Goal: Transaction & Acquisition: Purchase product/service

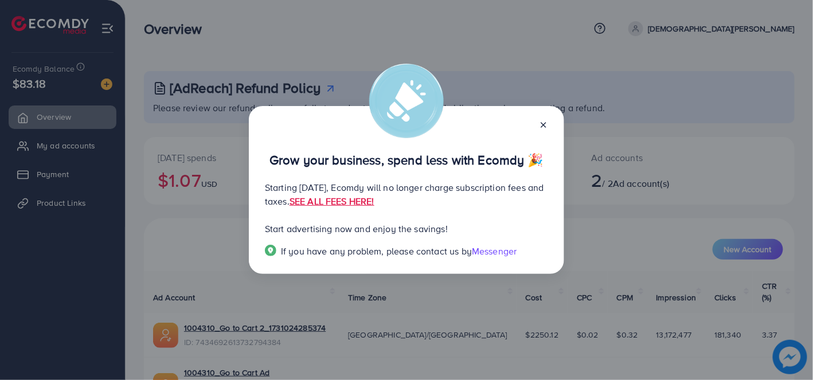
click at [326, 196] on p "Starting [DATE], Ecomdy will no longer charge subscription fees and taxes. SEE …" at bounding box center [406, 195] width 283 height 28
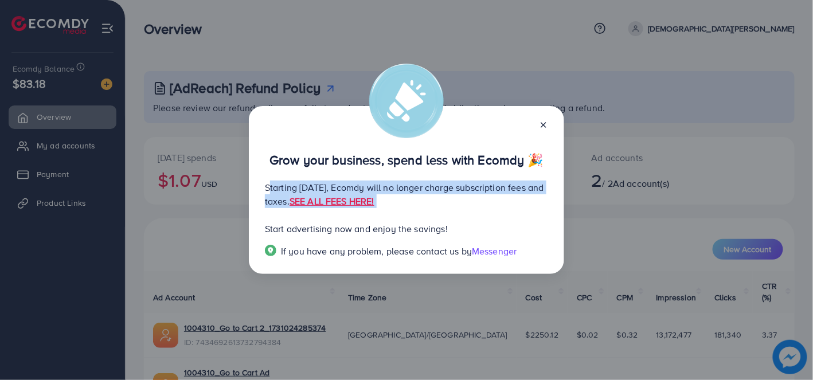
click at [326, 196] on p "Starting [DATE], Ecomdy will no longer charge subscription fees and taxes. SEE …" at bounding box center [406, 195] width 283 height 28
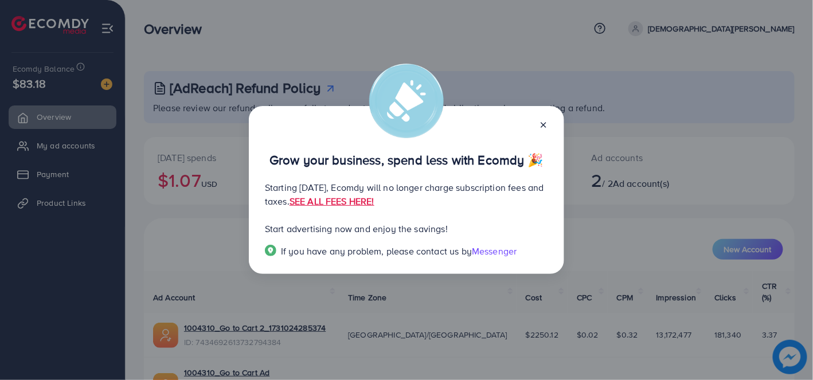
click at [482, 153] on p "Grow your business, spend less with Ecomdy 🎉" at bounding box center [406, 160] width 283 height 14
drag, startPoint x: 523, startPoint y: 137, endPoint x: 395, endPoint y: 159, distance: 129.2
click at [395, 159] on p "Grow your business, spend less with Ecomdy 🎉" at bounding box center [406, 160] width 283 height 14
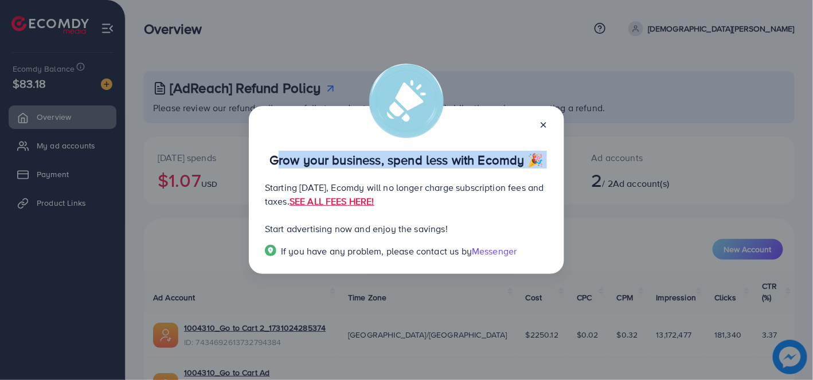
click at [395, 159] on p "Grow your business, spend less with Ecomdy 🎉" at bounding box center [406, 160] width 283 height 14
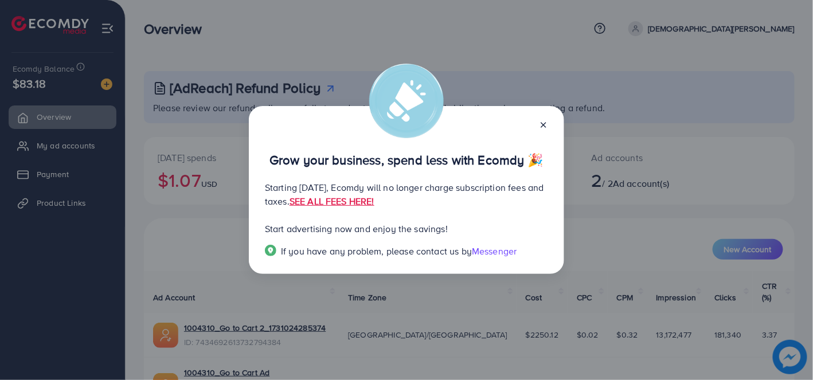
click at [545, 129] on icon at bounding box center [543, 124] width 9 height 9
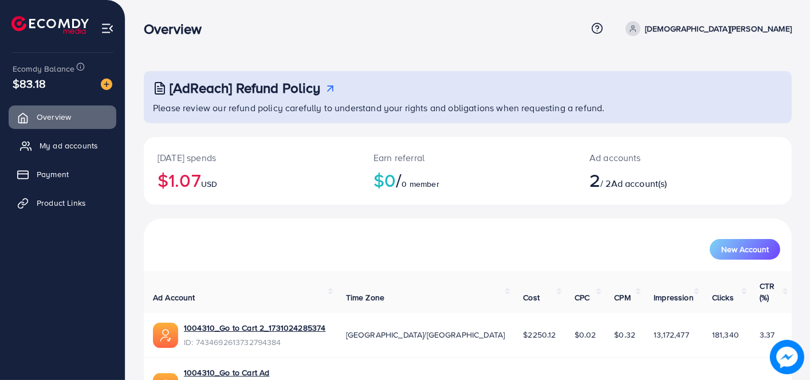
click at [91, 151] on link "My ad accounts" at bounding box center [63, 145] width 108 height 23
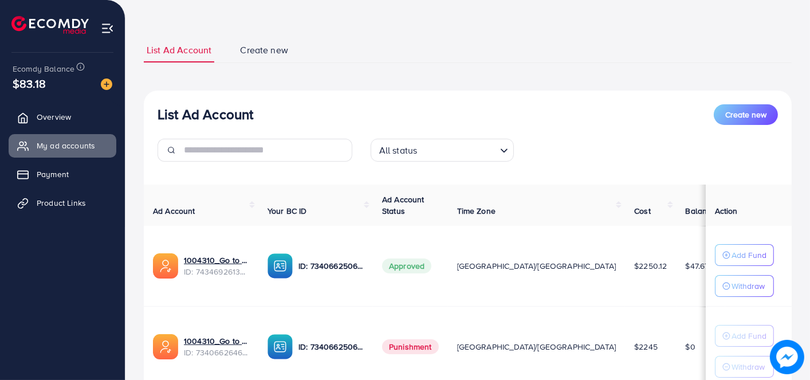
scroll to position [135, 0]
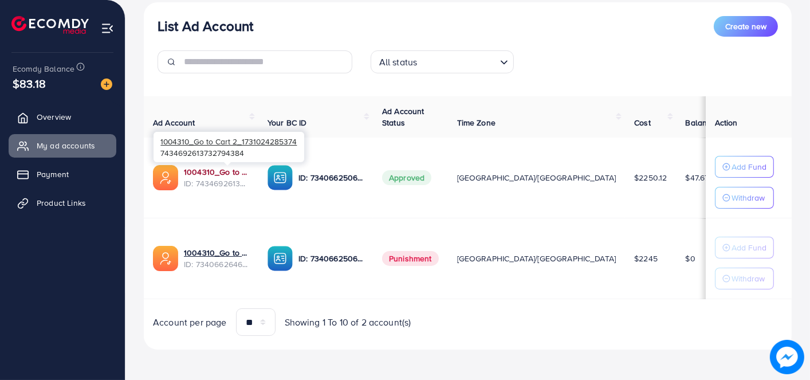
click at [235, 167] on link "1004310_Go to Cart 2_1731024285374" at bounding box center [216, 171] width 65 height 11
click at [84, 177] on link "Payment" at bounding box center [63, 174] width 108 height 23
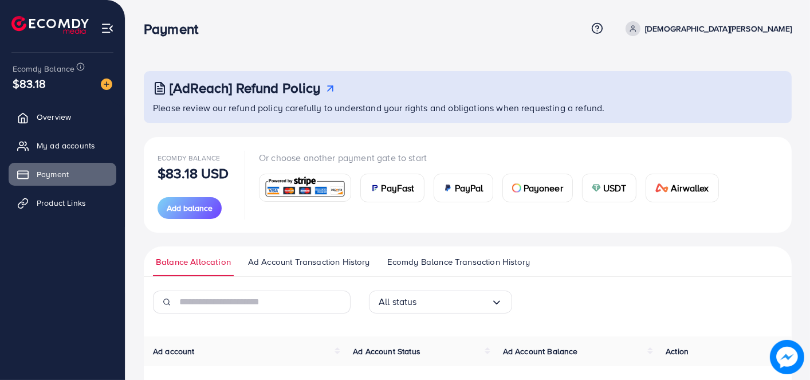
click at [600, 186] on img at bounding box center [596, 187] width 9 height 9
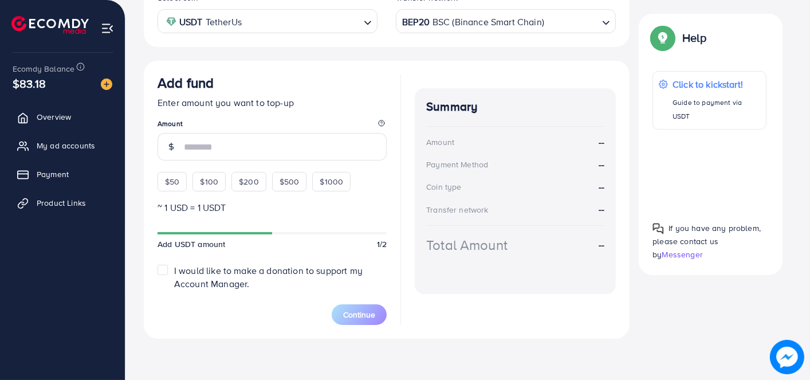
scroll to position [239, 0]
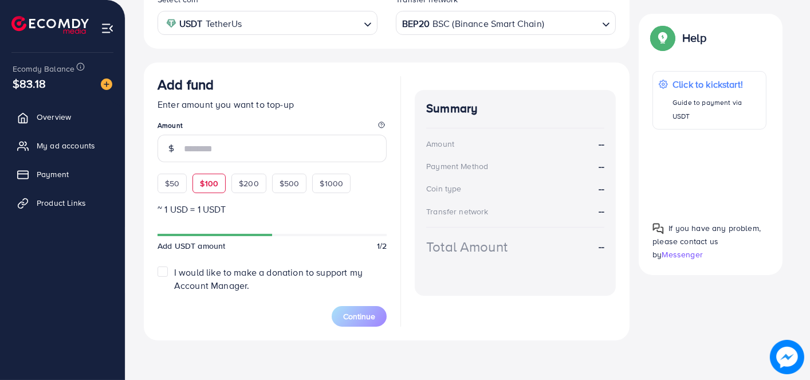
click at [215, 186] on div "$50 $100 $200 $500 $1000" at bounding box center [272, 180] width 229 height 25
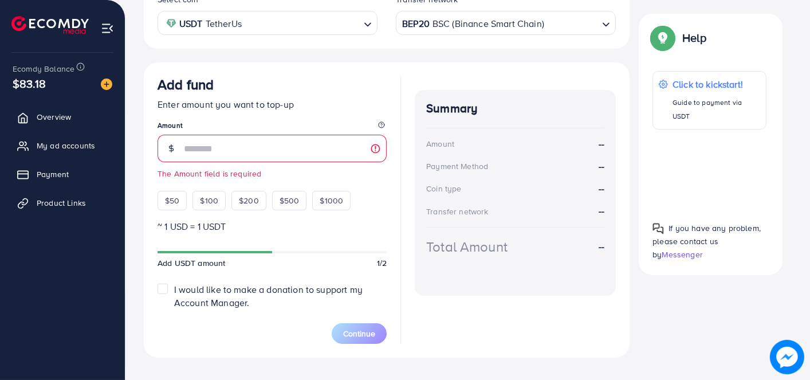
drag, startPoint x: 653, startPoint y: 241, endPoint x: 545, endPoint y: 263, distance: 110.4
click at [545, 263] on div "Total Amount --" at bounding box center [515, 261] width 178 height 48
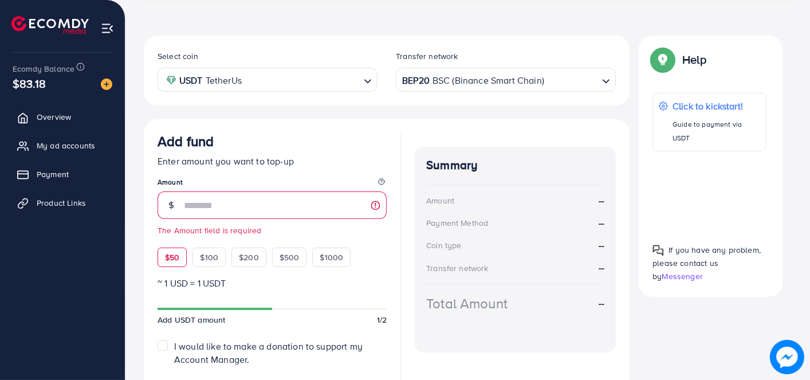
click at [173, 252] on span "$50" at bounding box center [172, 257] width 14 height 11
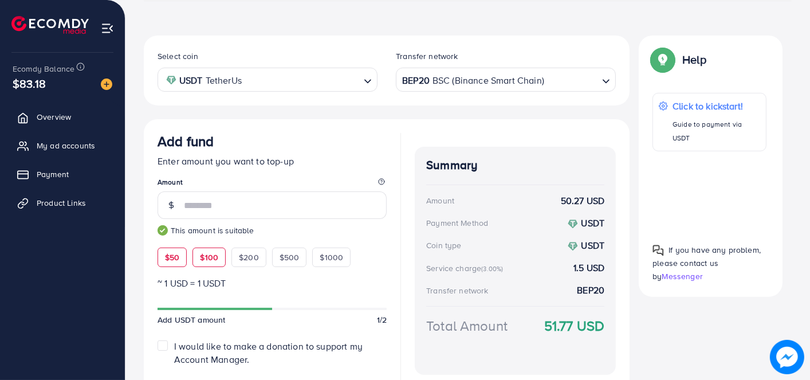
click at [205, 252] on span "$100" at bounding box center [209, 257] width 18 height 11
type input "***"
drag, startPoint x: 543, startPoint y: 224, endPoint x: 511, endPoint y: 247, distance: 40.2
click at [511, 247] on div "Coin type USDT" at bounding box center [515, 245] width 178 height 13
click at [432, 81] on div "BEP20 BSC (Binance Smart Chain)" at bounding box center [499, 79] width 199 height 20
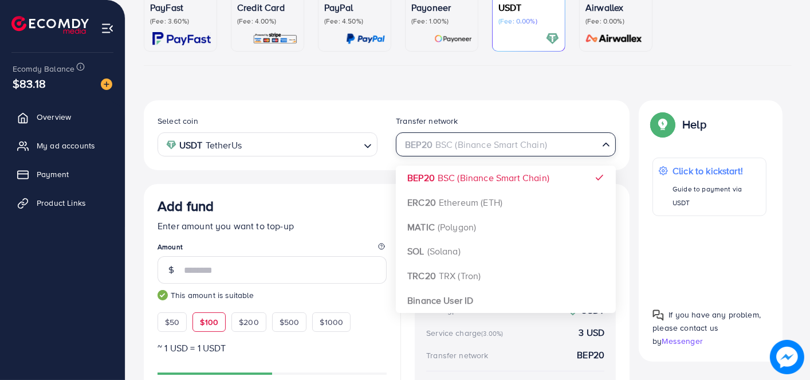
scroll to position [68, 0]
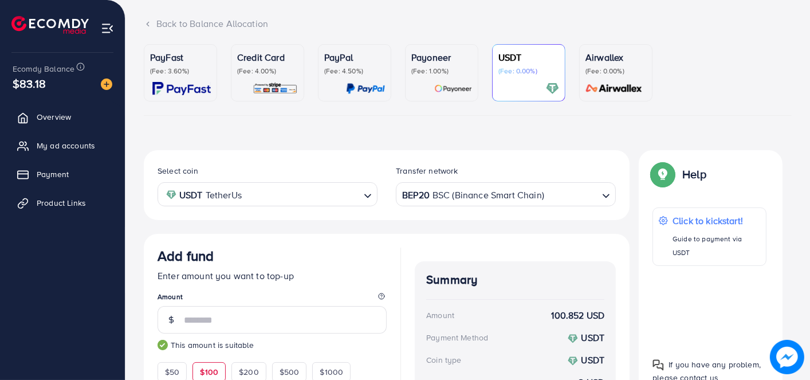
drag, startPoint x: 510, startPoint y: 141, endPoint x: 428, endPoint y: 151, distance: 82.0
click at [428, 151] on div "Select coin USDT TetherUs Loading... Transfer network BEP20 BSC (Binance Smart …" at bounding box center [387, 185] width 486 height 70
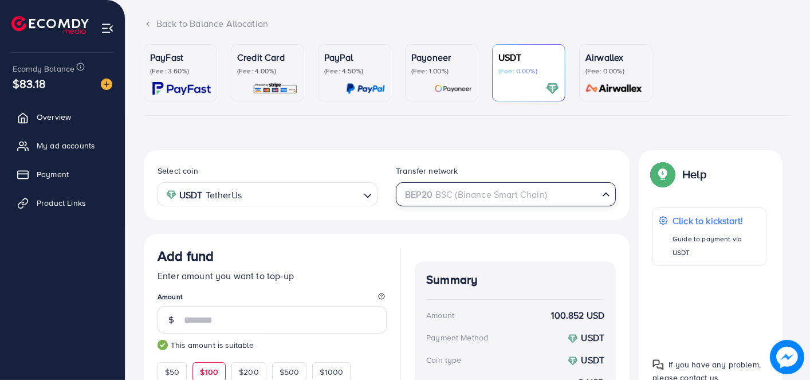
click at [445, 188] on div "BEP20 BSC (Binance Smart Chain)" at bounding box center [499, 193] width 199 height 20
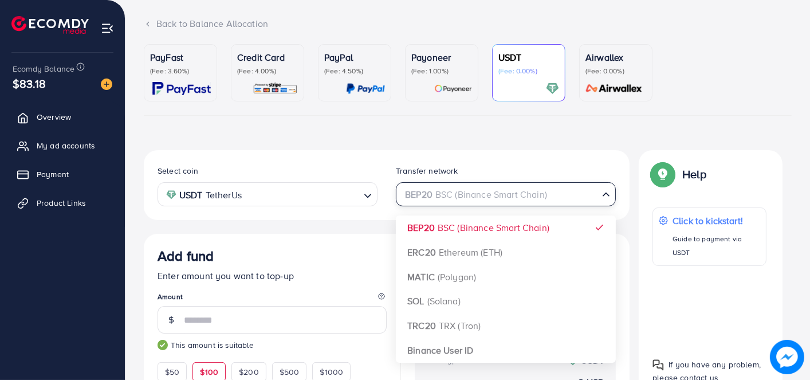
click at [441, 141] on div "PayFast (Fee: 3.60%) Credit Card (Fee: 4.00%) PayPal (Fee: 4.50%) Payoneer (Fee…" at bounding box center [468, 291] width 648 height 494
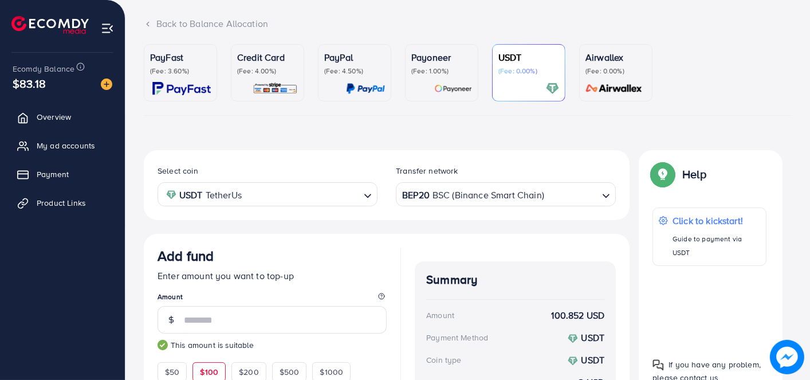
click at [284, 73] on p "(Fee: 4.00%)" at bounding box center [267, 70] width 61 height 9
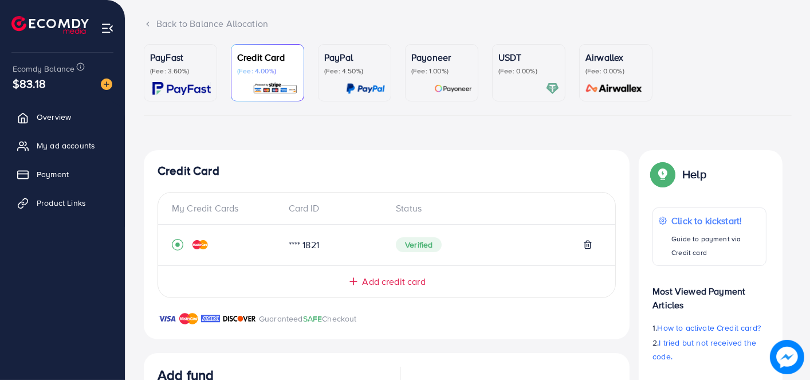
click at [524, 76] on div "USDT (Fee: 0.00%)" at bounding box center [529, 72] width 61 height 45
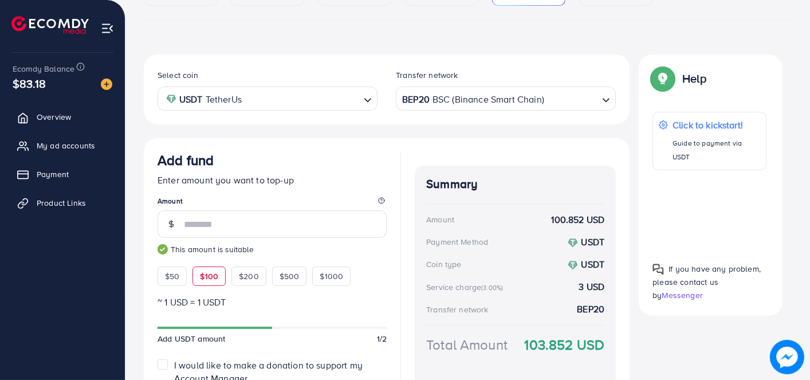
scroll to position [182, 0]
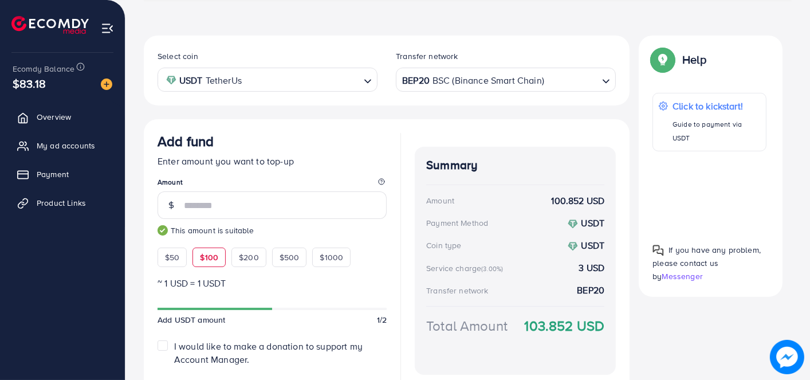
drag, startPoint x: 521, startPoint y: 178, endPoint x: 466, endPoint y: 240, distance: 82.8
click at [466, 240] on div "Coin type USDT" at bounding box center [515, 245] width 178 height 13
click at [502, 82] on div "BEP20 BSC (Binance Smart Chain)" at bounding box center [499, 79] width 199 height 20
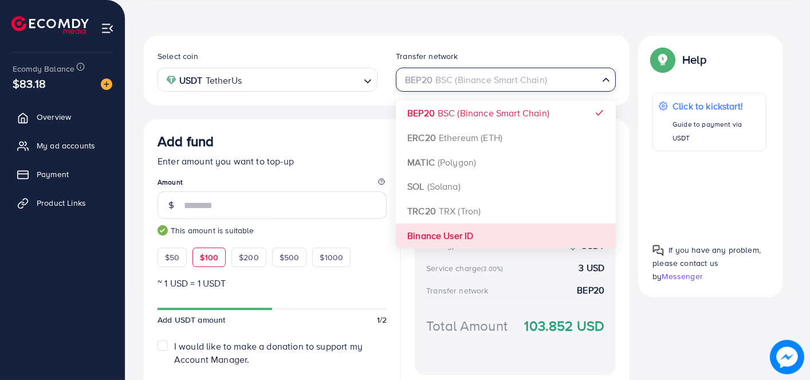
click at [488, 232] on div "Select coin USDT TetherUs Loading... Transfer network BEP20 BSC (Binance Smart …" at bounding box center [387, 225] width 486 height 379
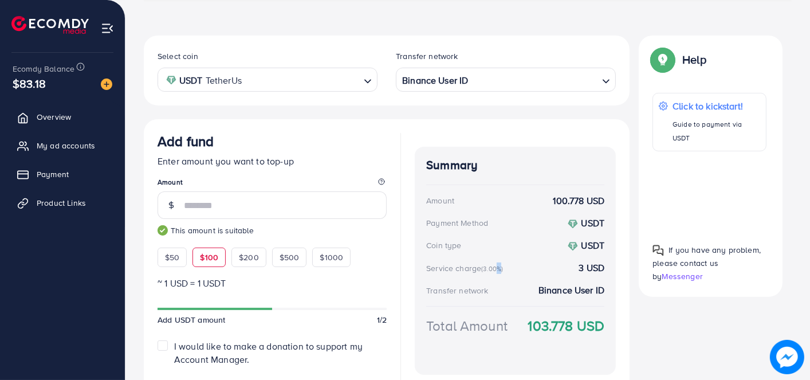
drag, startPoint x: 544, startPoint y: 244, endPoint x: 496, endPoint y: 259, distance: 49.7
click at [496, 259] on div "Summary Amount 100.778 USD Payment Method USDT Coin type USDT Service charge (3…" at bounding box center [515, 261] width 201 height 228
click at [505, 225] on div "Payment Method USDT" at bounding box center [515, 223] width 178 height 13
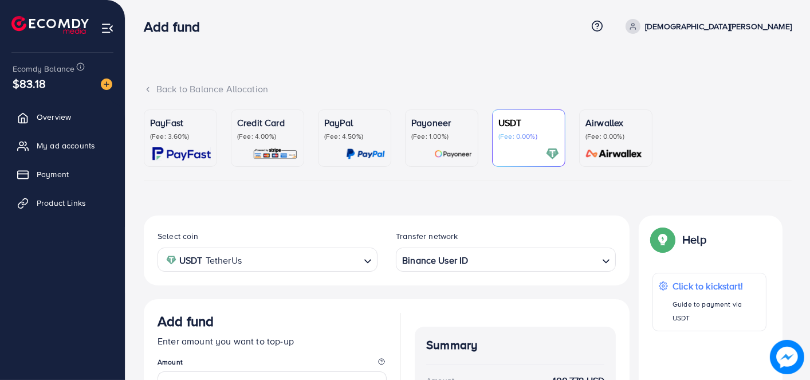
scroll to position [0, 0]
